Goal: Information Seeking & Learning: Learn about a topic

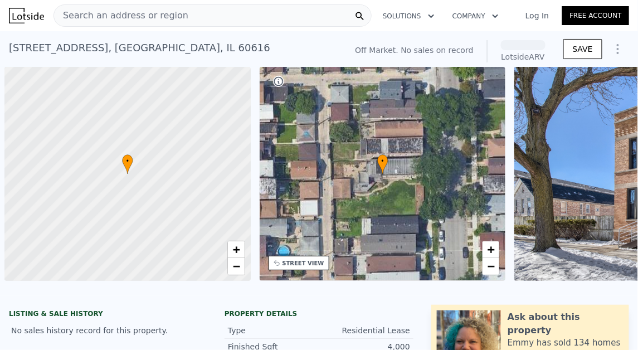
scroll to position [0, 4]
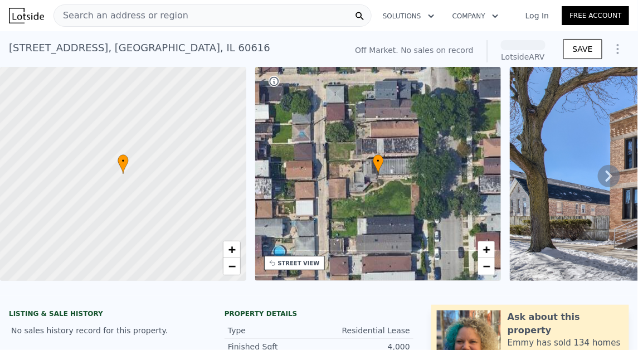
click at [236, 12] on div "Search an address or region" at bounding box center [212, 15] width 318 height 22
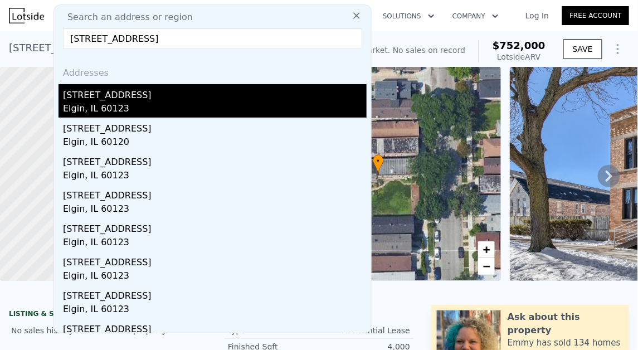
type input "[STREET_ADDRESS]"
click at [182, 90] on div "[STREET_ADDRESS]" at bounding box center [215, 93] width 304 height 18
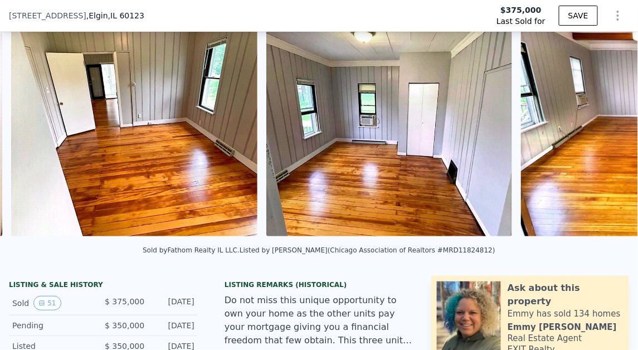
scroll to position [227, 0]
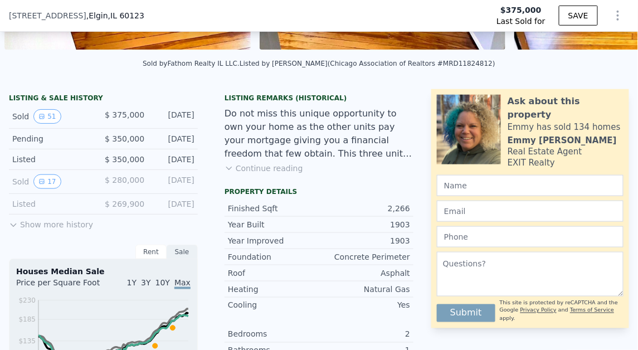
type input "$ 409,000"
type input "-$ 19,708"
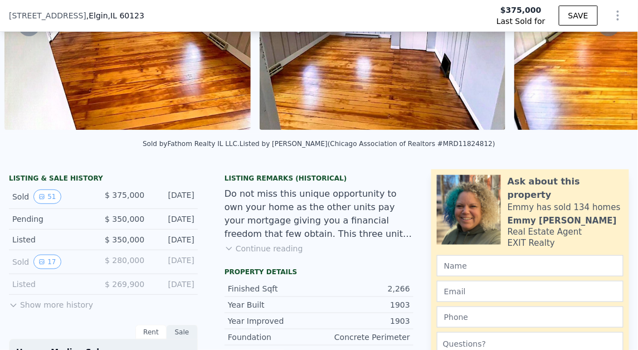
scroll to position [0, 0]
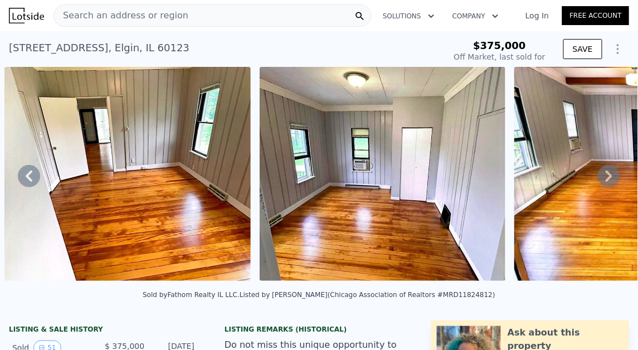
click at [179, 6] on div "Search an address or region" at bounding box center [212, 15] width 318 height 22
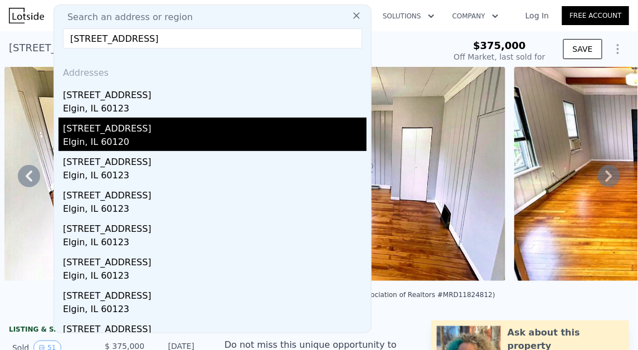
type input "[STREET_ADDRESS]"
click at [170, 125] on div "[STREET_ADDRESS]" at bounding box center [215, 127] width 304 height 18
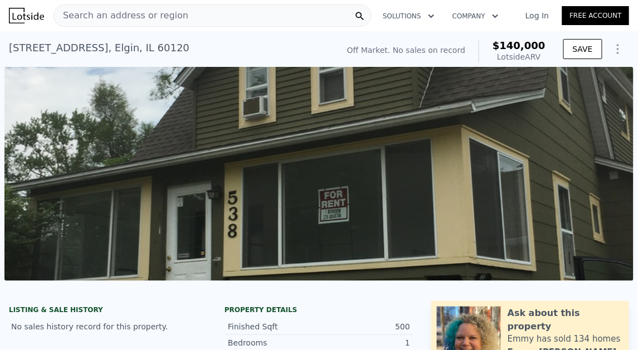
click at [227, 8] on div "Search an address or region" at bounding box center [212, 15] width 318 height 22
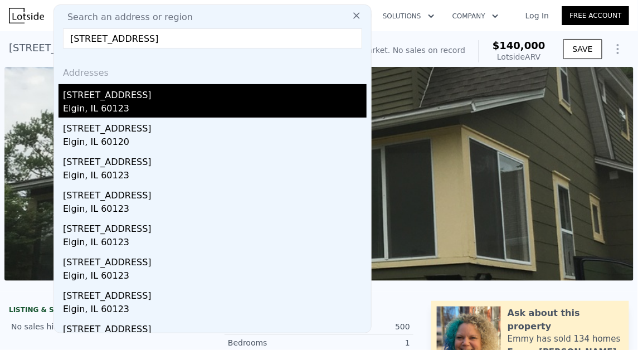
type input "[STREET_ADDRESS]"
click at [156, 94] on div "[STREET_ADDRESS]" at bounding box center [215, 93] width 304 height 18
type input "3"
type input "5"
type input "1.5"
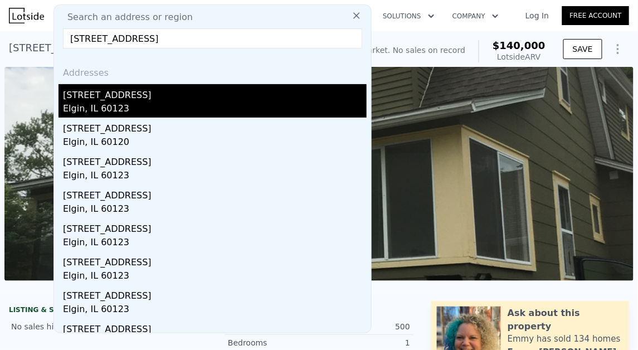
type input "3"
type input "1628"
type input "2812"
type input "5250"
type input "9900"
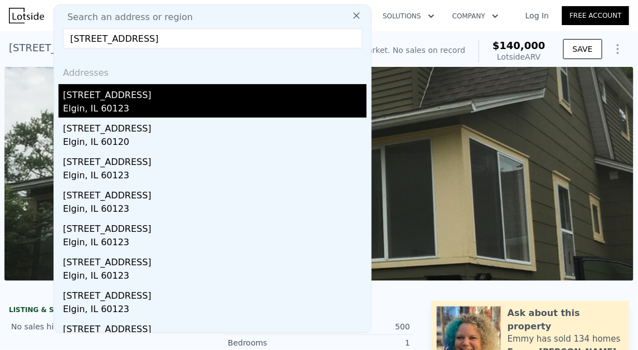
checkbox input "true"
type input "$ 409,000"
type input "6"
type input "-$ 19,708"
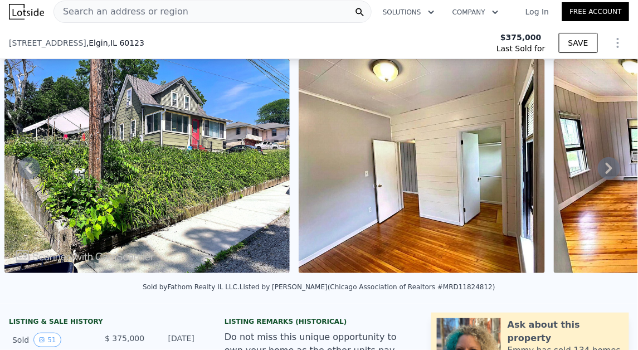
scroll to position [222, 0]
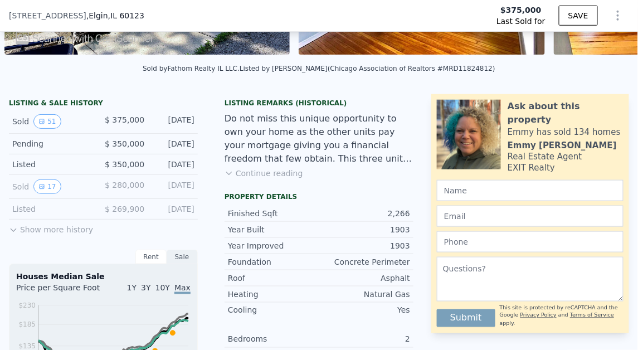
click at [262, 174] on button "Continue reading" at bounding box center [264, 173] width 79 height 11
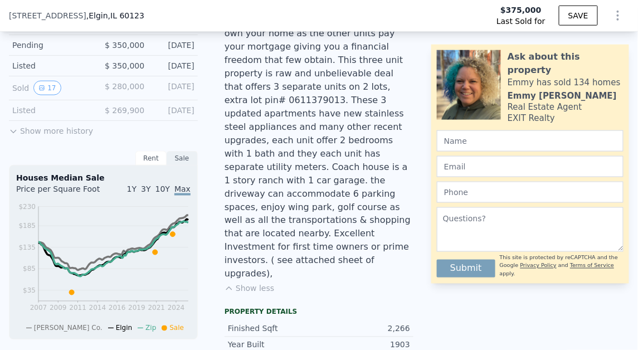
scroll to position [263, 0]
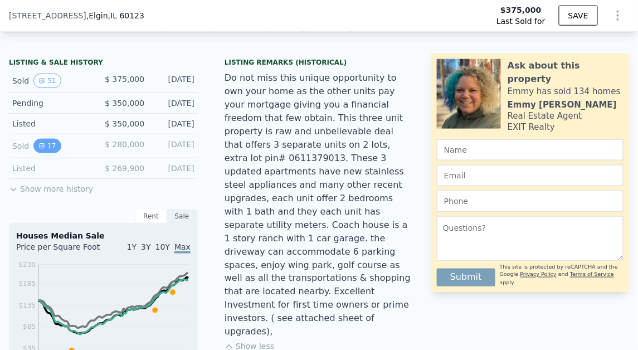
click at [44, 139] on button "17" at bounding box center [46, 146] width 27 height 14
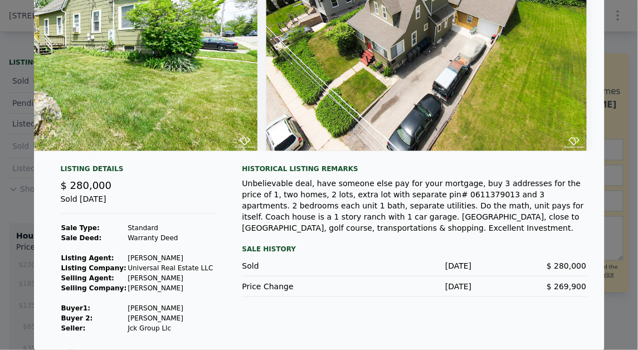
scroll to position [0, 0]
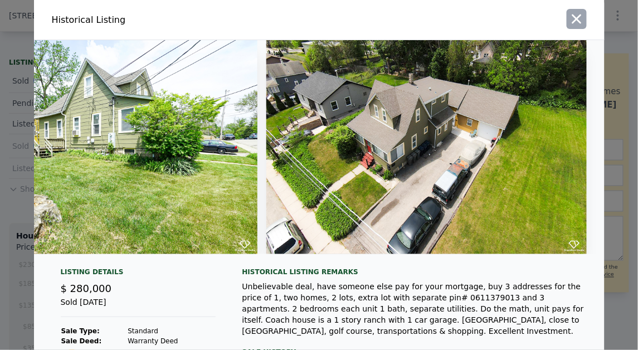
click at [572, 18] on icon "button" at bounding box center [577, 19] width 16 height 16
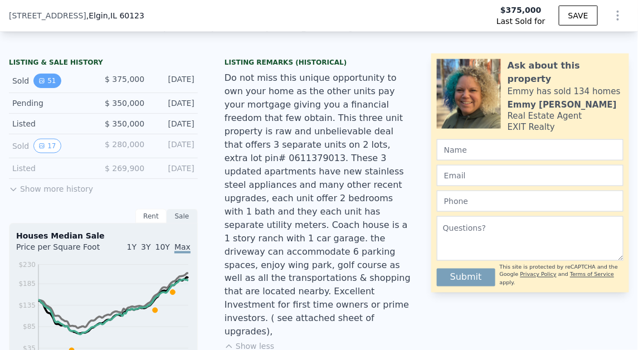
click at [52, 79] on button "51" at bounding box center [46, 81] width 27 height 14
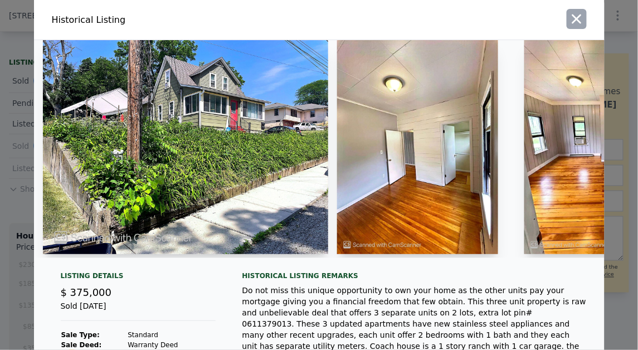
click at [578, 13] on icon "button" at bounding box center [577, 19] width 16 height 16
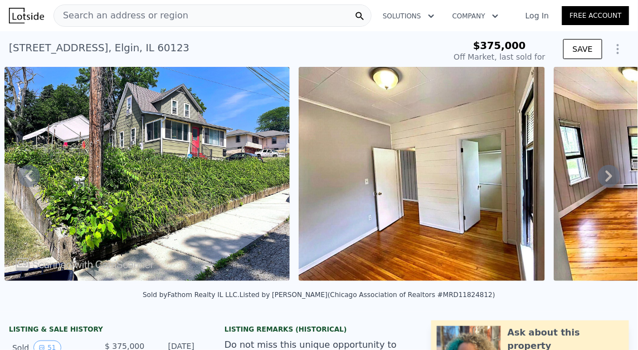
click at [260, 14] on div "Search an address or region" at bounding box center [212, 15] width 318 height 22
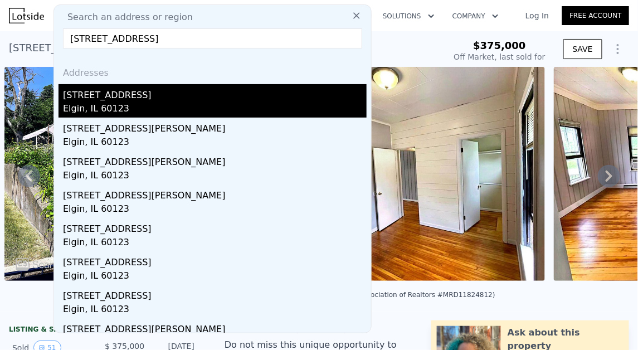
type input "[STREET_ADDRESS]"
click at [141, 101] on div "[STREET_ADDRESS]" at bounding box center [215, 93] width 304 height 18
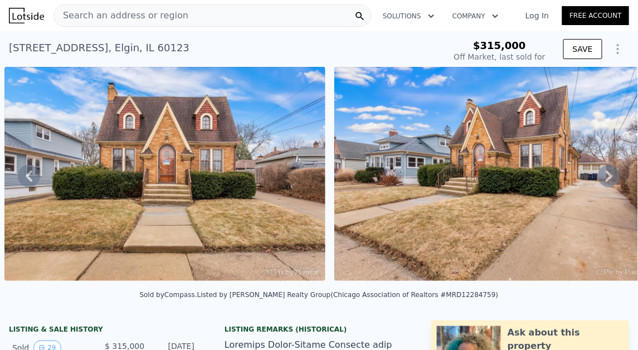
click at [215, 13] on div "Search an address or region" at bounding box center [212, 15] width 318 height 22
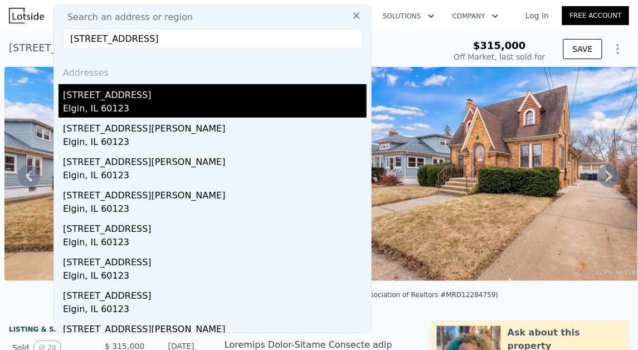
type input "[STREET_ADDRESS]"
click at [211, 108] on div "Elgin, IL 60123" at bounding box center [215, 110] width 304 height 16
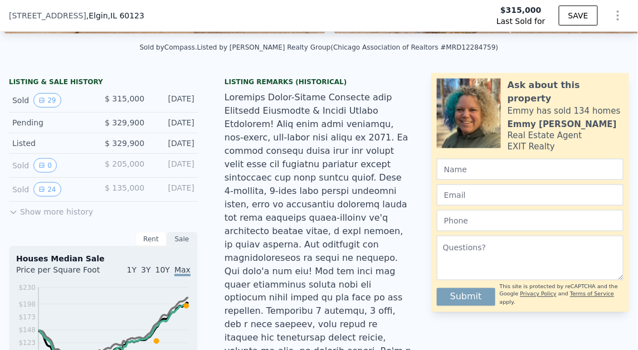
scroll to position [188, 0]
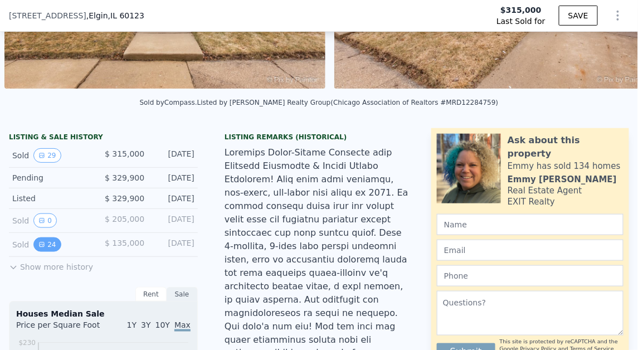
click at [53, 241] on button "24" at bounding box center [46, 244] width 27 height 14
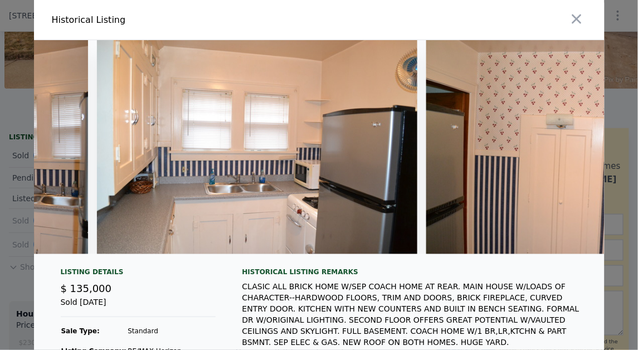
scroll to position [0, 7356]
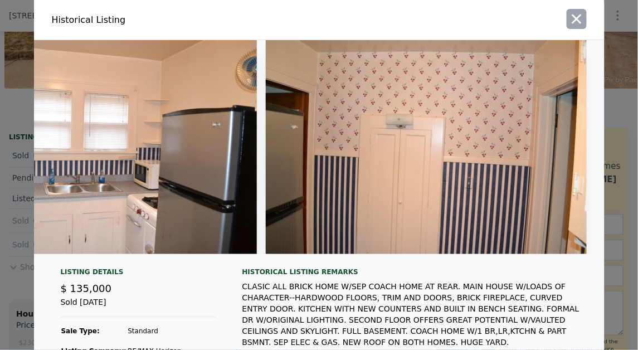
click at [578, 13] on icon "button" at bounding box center [577, 19] width 16 height 16
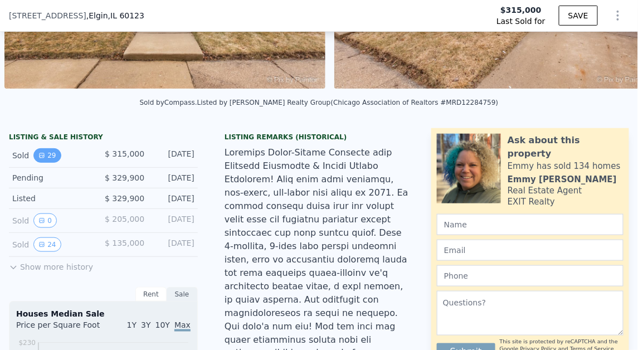
click at [57, 153] on button "29" at bounding box center [46, 155] width 27 height 14
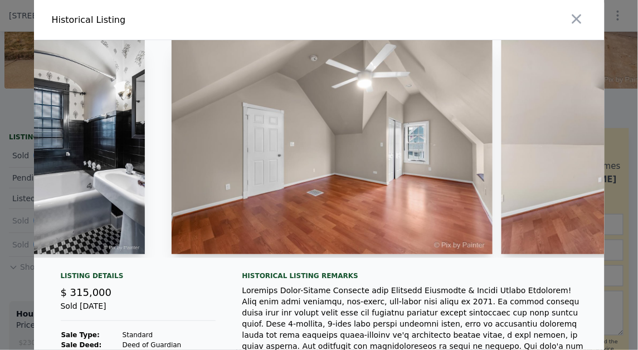
scroll to position [0, 5045]
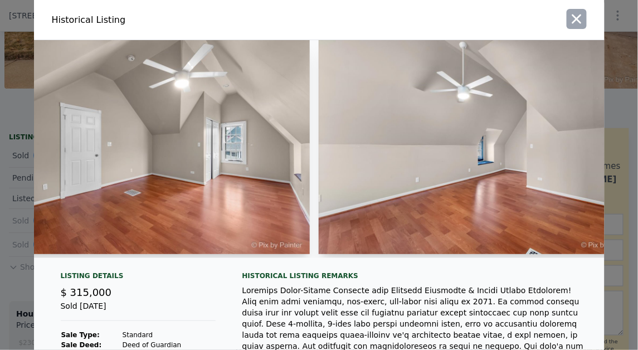
click at [569, 13] on icon "button" at bounding box center [577, 19] width 16 height 16
